Goal: Transaction & Acquisition: Purchase product/service

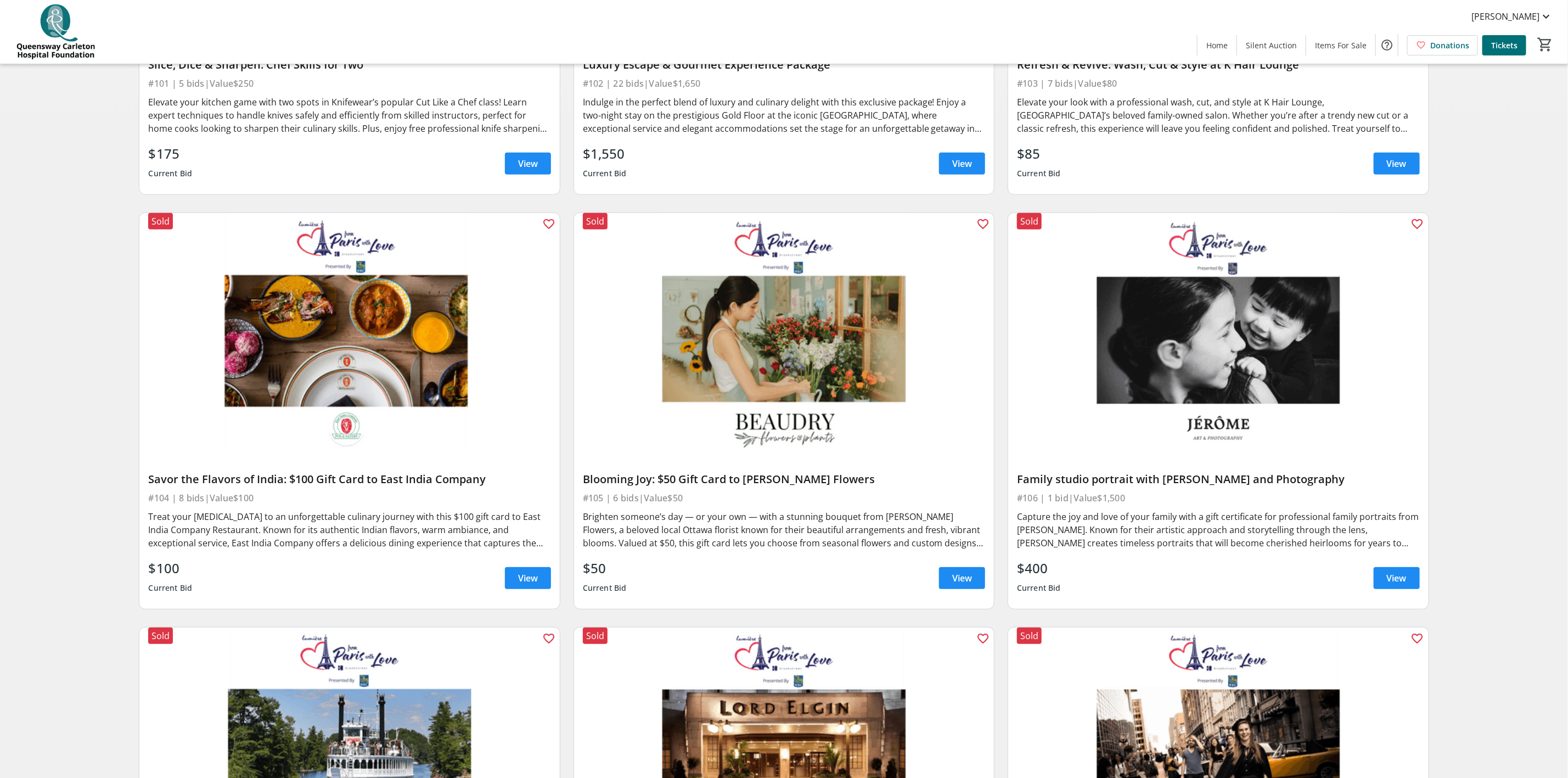
scroll to position [494, 0]
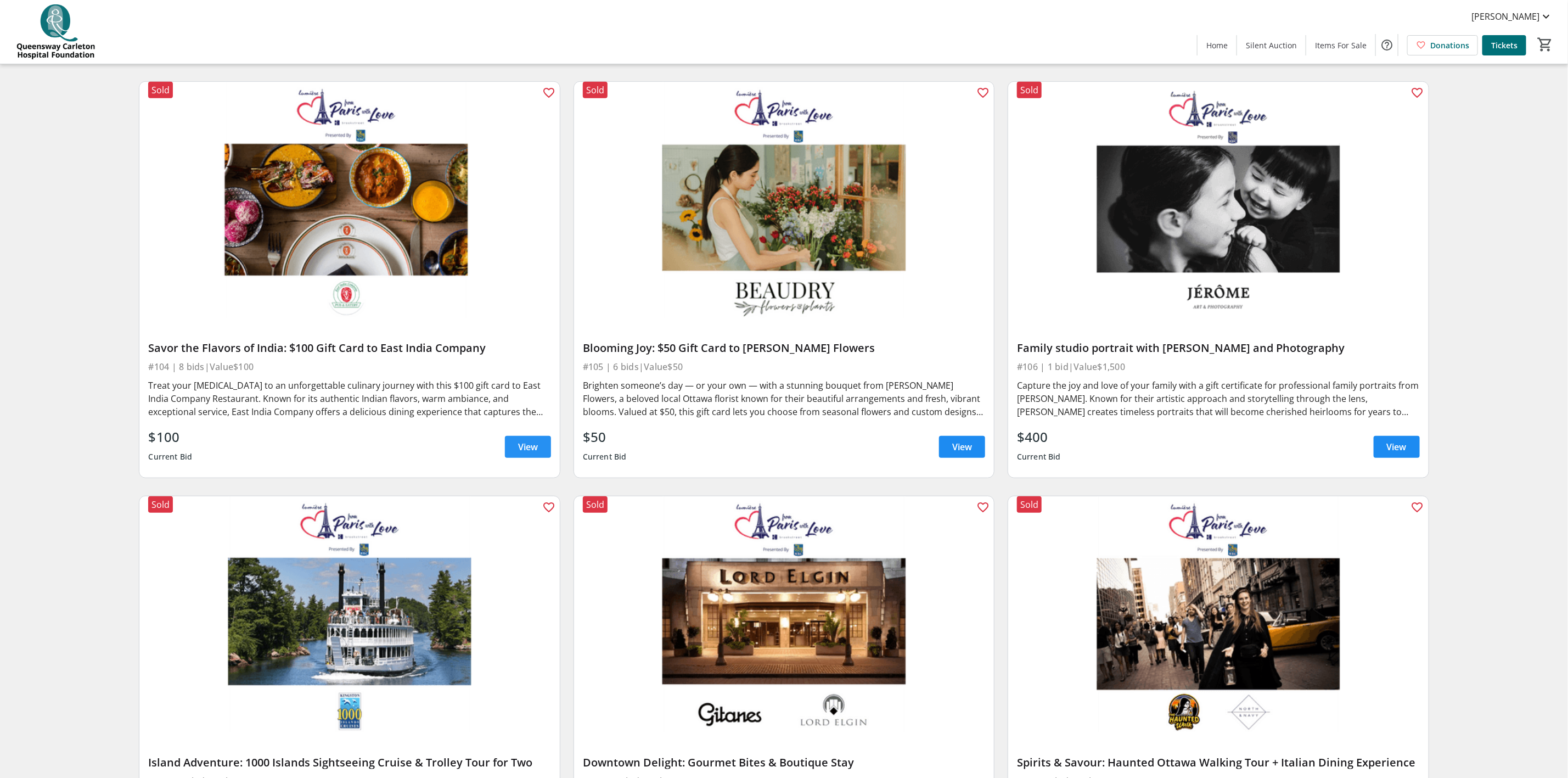
click at [541, 447] on span at bounding box center [528, 447] width 46 height 26
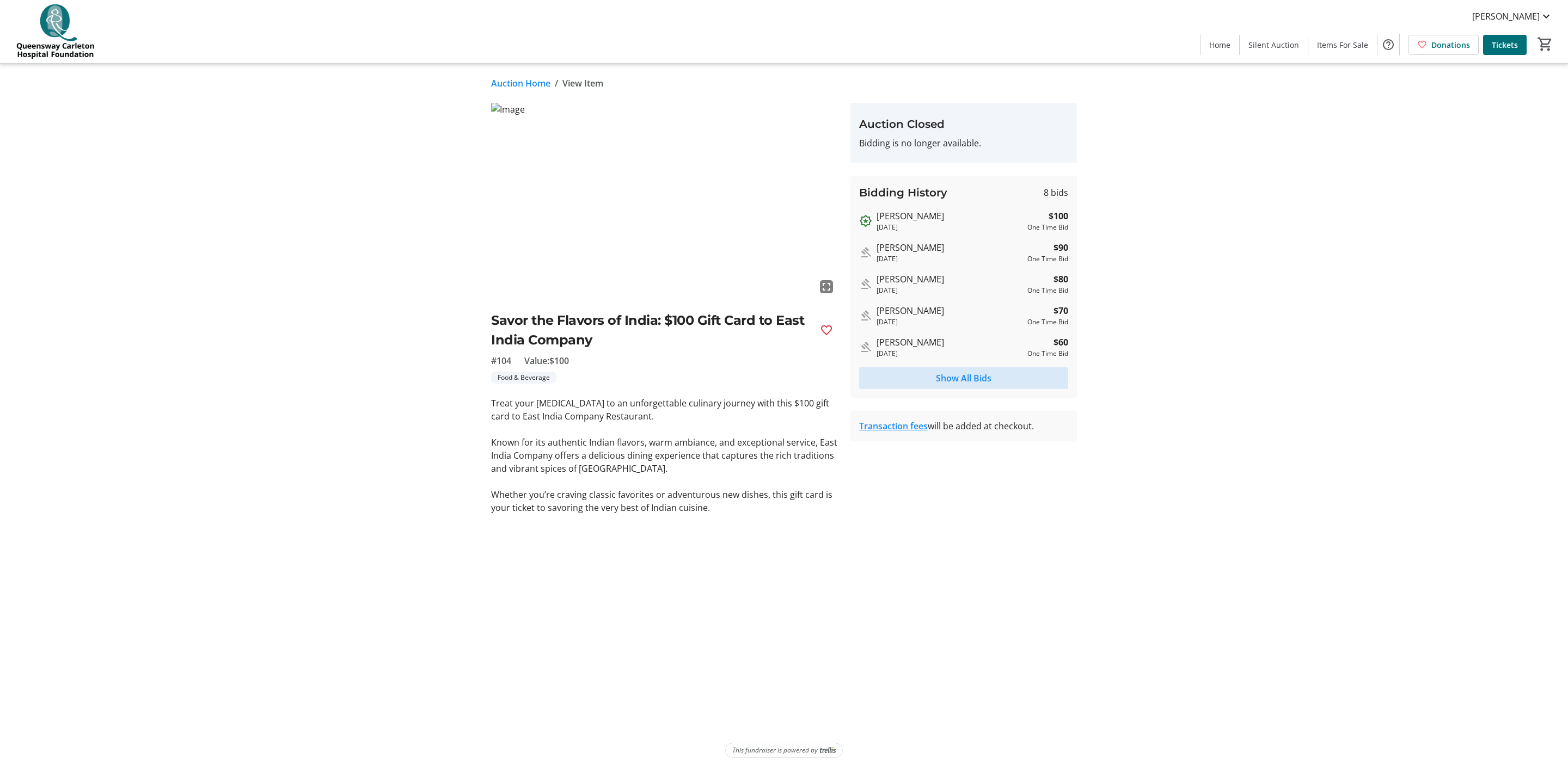
click at [977, 373] on span "Show All Bids" at bounding box center [964, 378] width 55 height 13
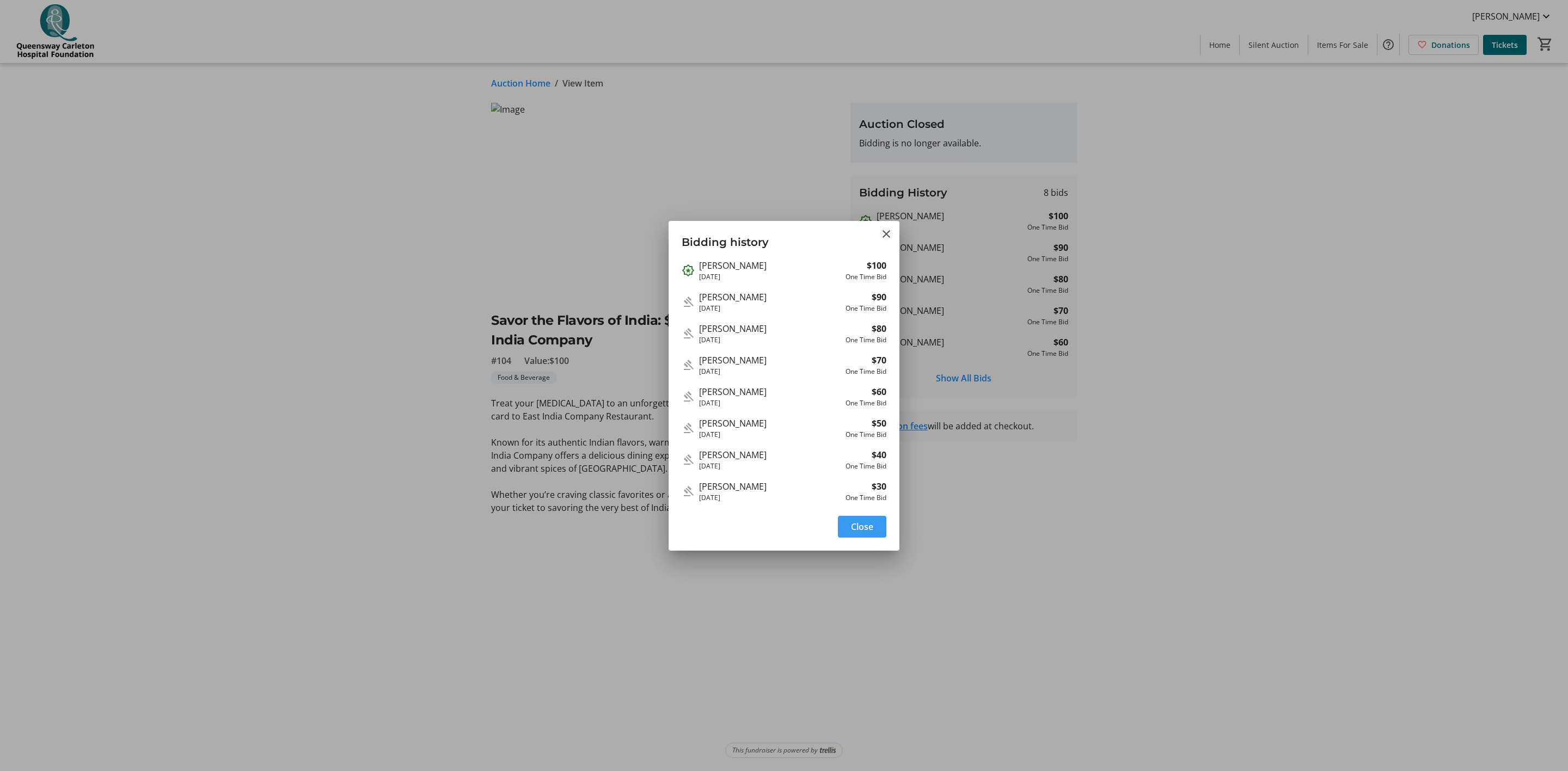
click at [886, 235] on mat-icon "Close" at bounding box center [886, 234] width 13 height 13
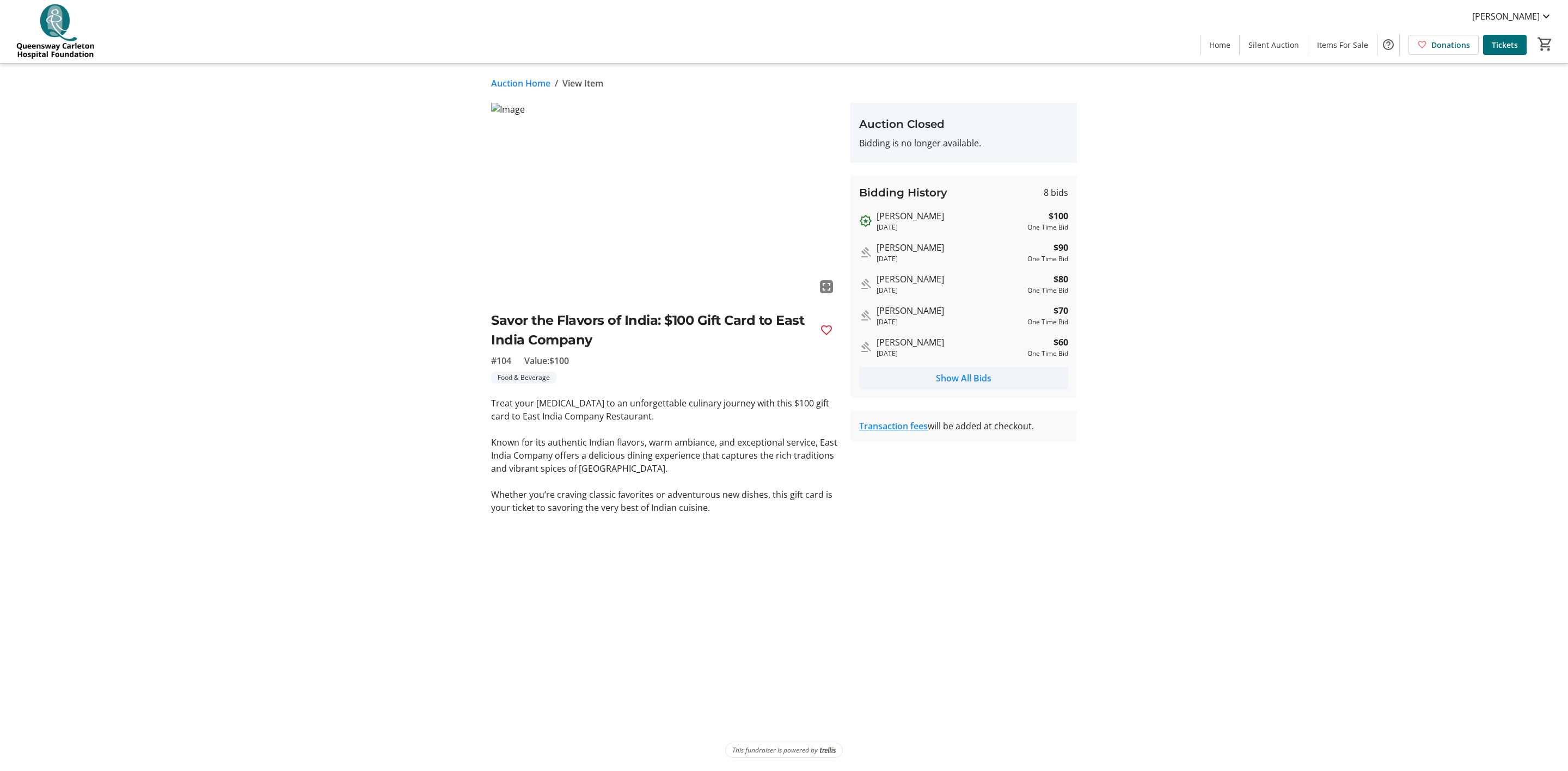
click at [967, 379] on span "Show All Bids" at bounding box center [964, 378] width 55 height 13
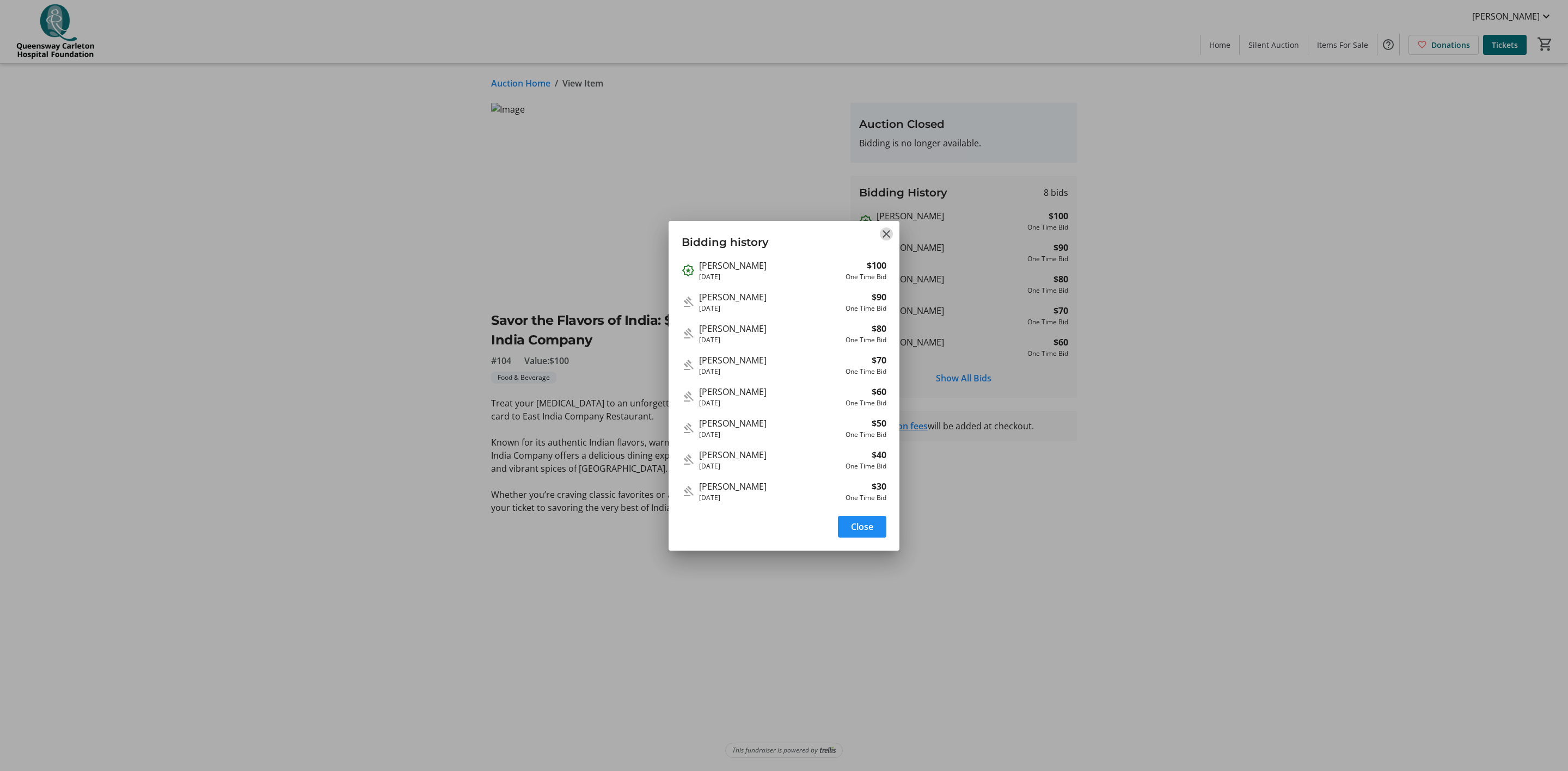
click at [889, 237] on mat-icon "Close" at bounding box center [886, 234] width 13 height 13
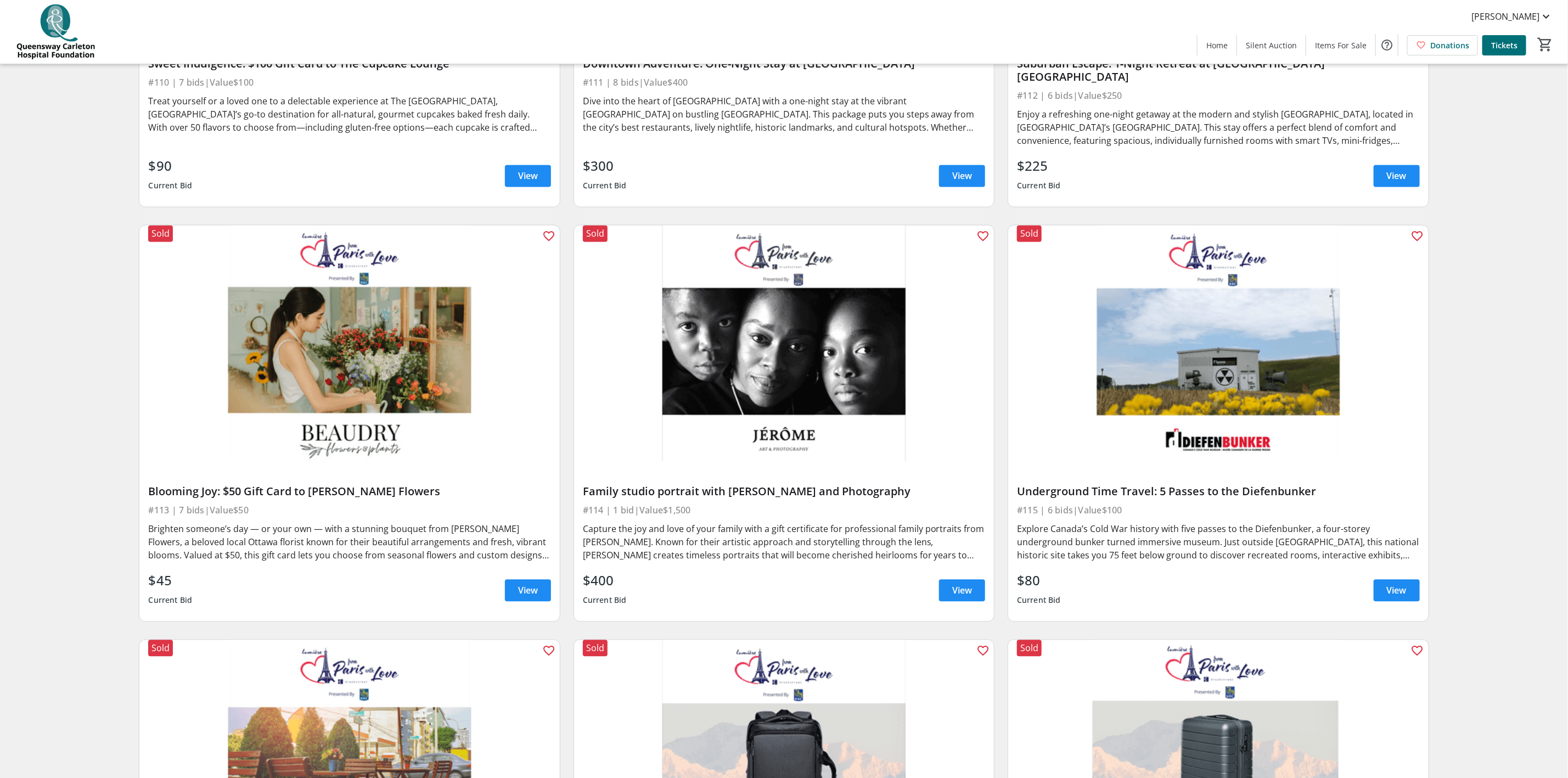
scroll to position [1565, 0]
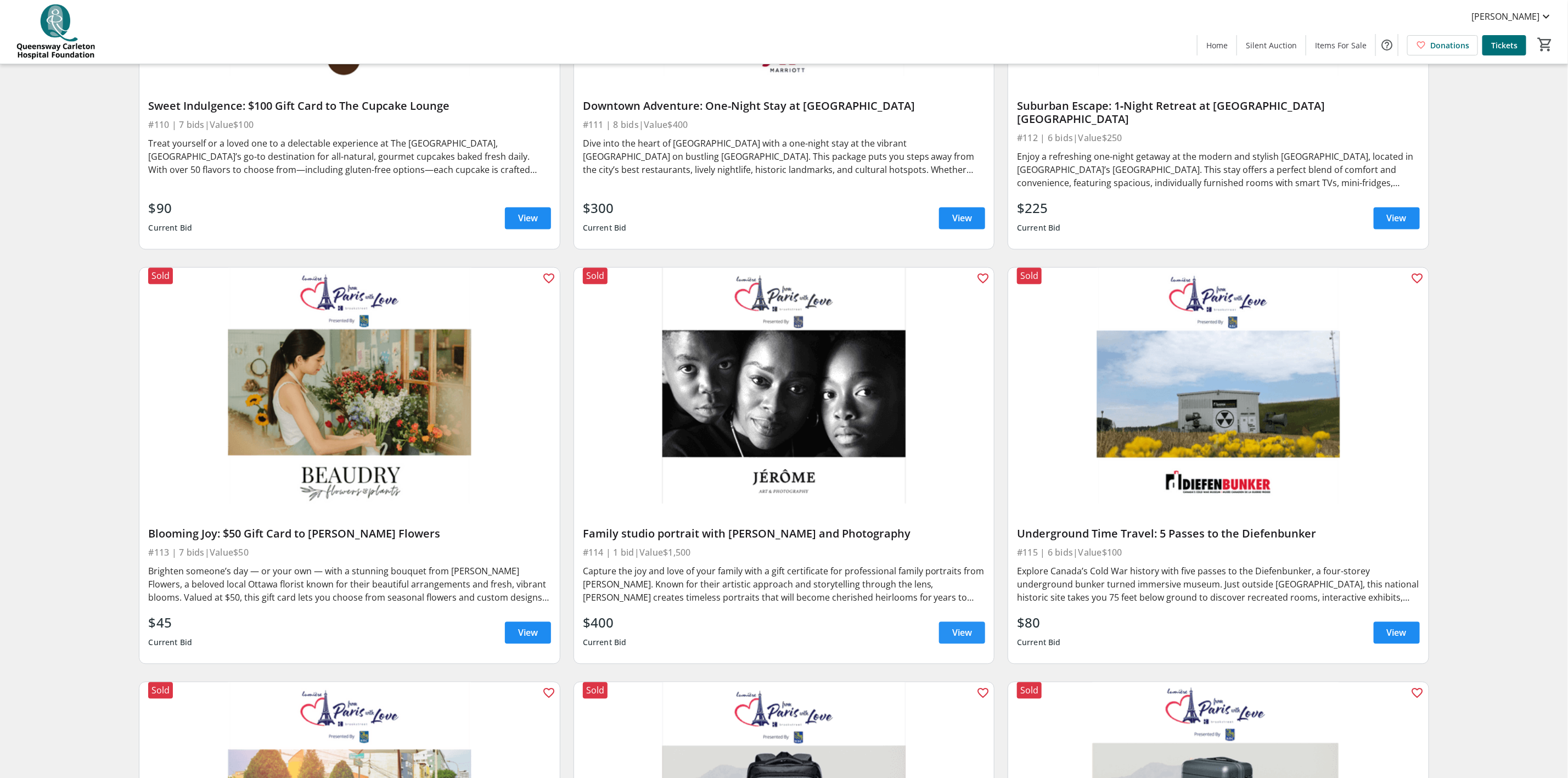
click at [975, 620] on span at bounding box center [962, 633] width 46 height 26
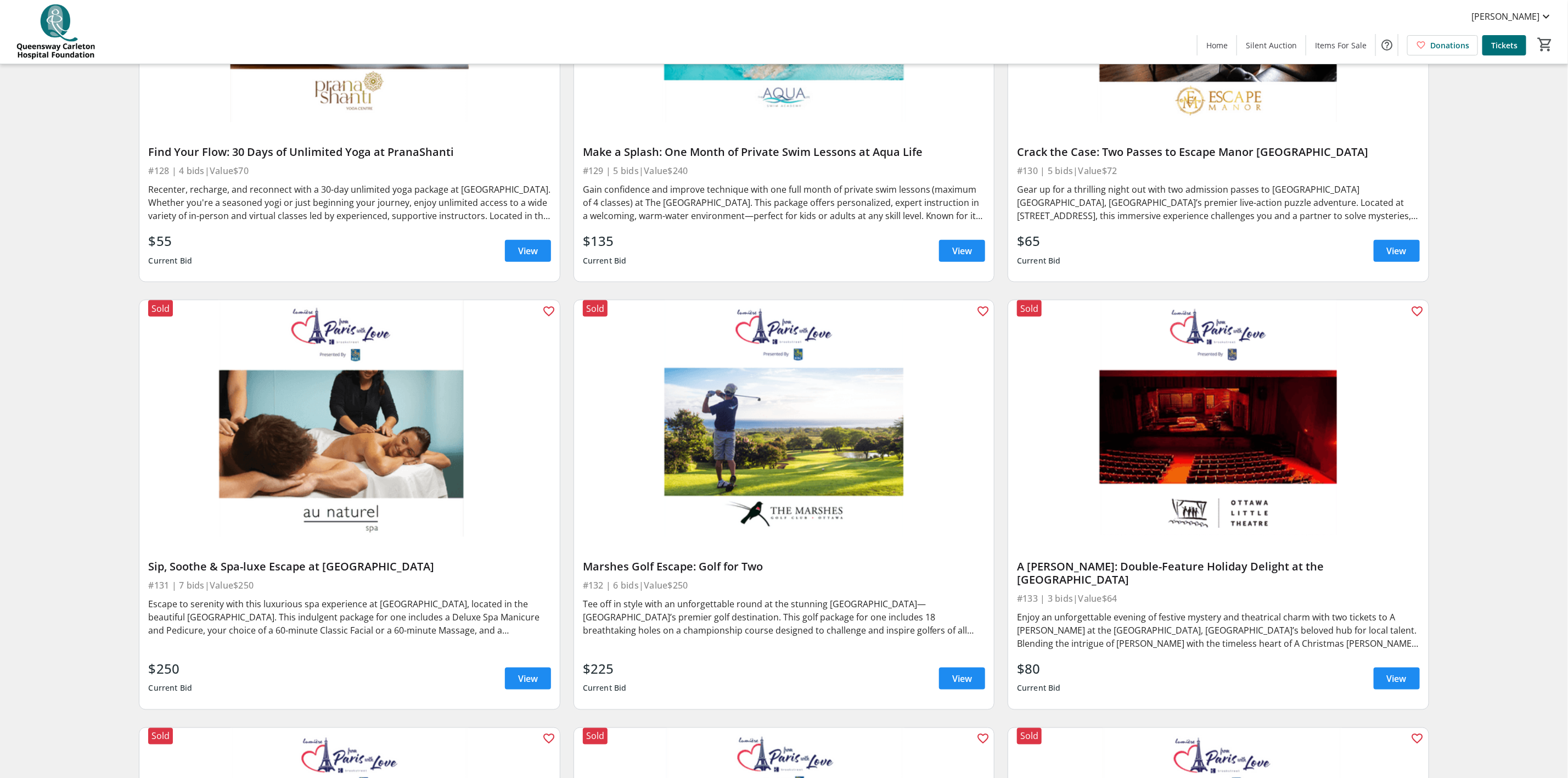
scroll to position [4119, 0]
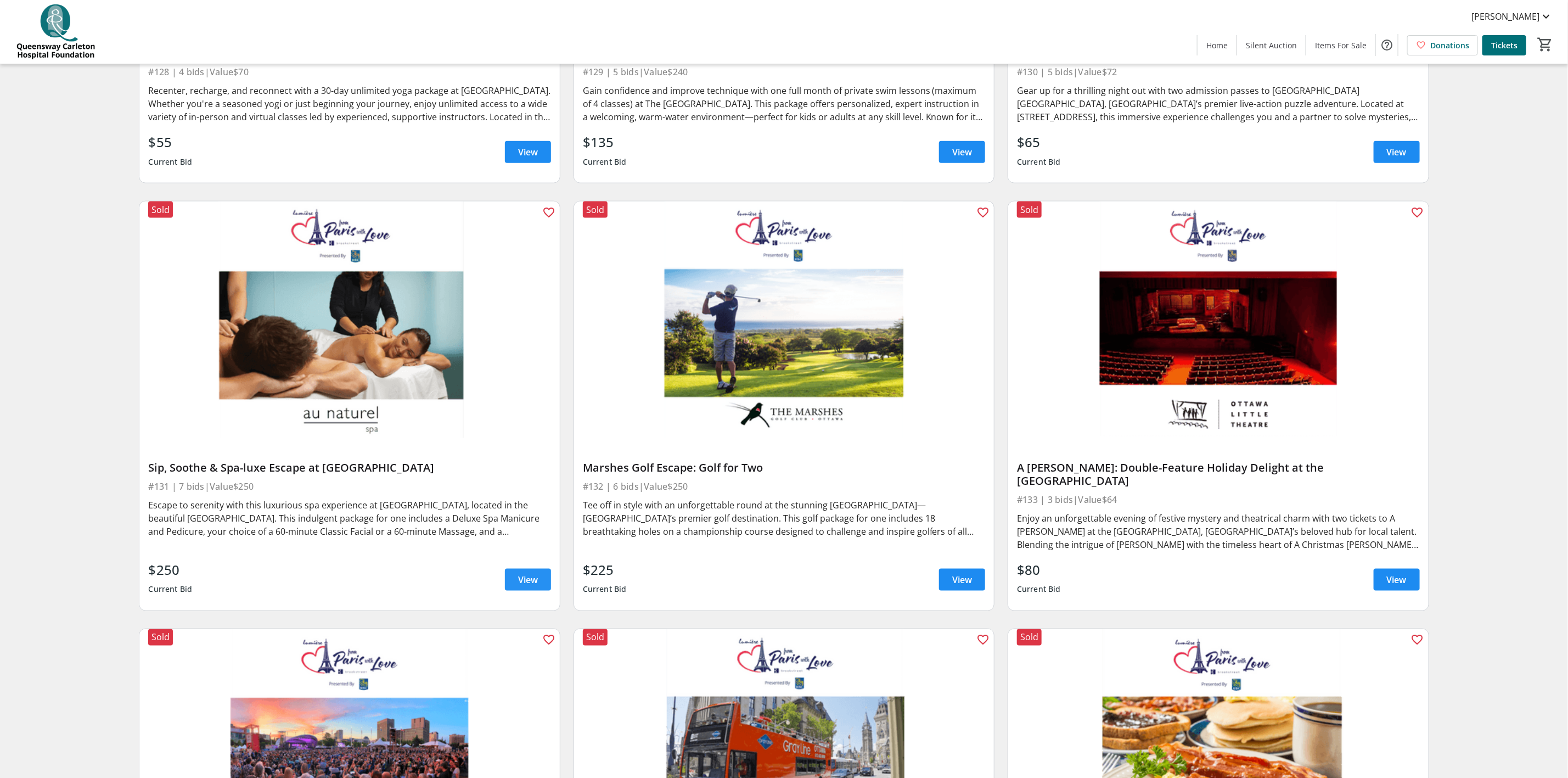
click at [534, 574] on span "View" at bounding box center [528, 580] width 20 height 13
